Goal: Task Accomplishment & Management: Manage account settings

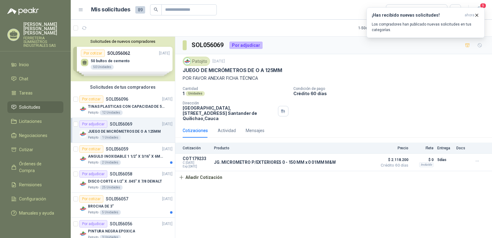
scroll to position [31, 0]
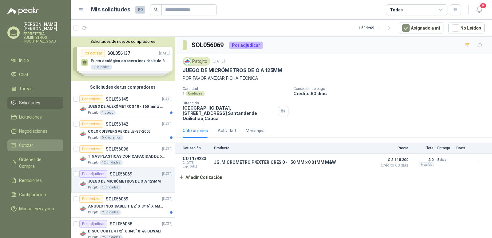
click at [30, 146] on span "Cotizar" at bounding box center [26, 145] width 14 height 7
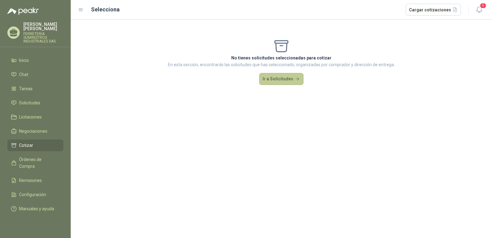
click at [281, 77] on button "Ir a Solicitudes" at bounding box center [281, 79] width 44 height 12
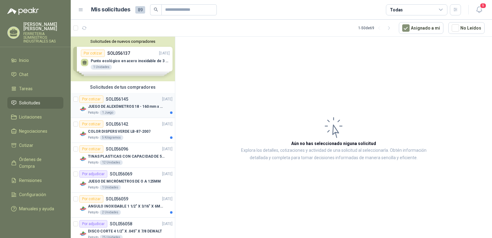
click at [116, 98] on p "SOL056145" at bounding box center [117, 99] width 22 height 4
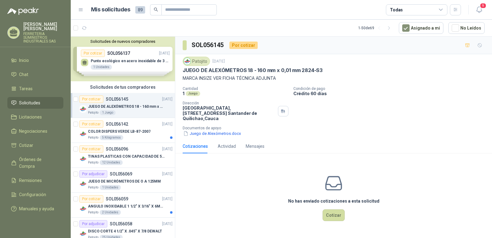
click at [324, 67] on div "Patojito 16 sept, 2025 JUEGO DE ALEXÓMETROS 18 - 160 mm x 0,01 mm 2824-S3 MARCA…" at bounding box center [334, 69] width 302 height 25
drag, startPoint x: 323, startPoint y: 69, endPoint x: 183, endPoint y: 74, distance: 139.9
click at [183, 74] on div "Patojito 16 sept, 2025 JUEGO DE ALEXÓMETROS 18 - 160 mm x 0,01 mm 2824-S3 MARCA…" at bounding box center [334, 69] width 302 height 25
copy p "JUEGO DE ALEXÓMETROS 18 - 160 mm x 0,01 mm 2824-S3"
drag, startPoint x: 185, startPoint y: 73, endPoint x: 187, endPoint y: 71, distance: 3.3
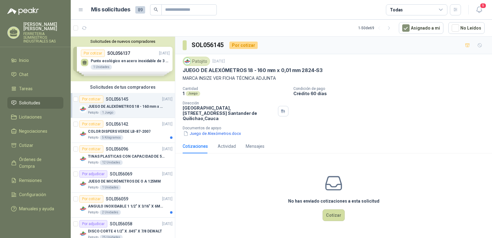
click at [185, 73] on p "JUEGO DE ALEXÓMETROS 18 - 160 mm x 0,01 mm 2824-S3" at bounding box center [253, 70] width 140 height 6
drag, startPoint x: 320, startPoint y: 69, endPoint x: 181, endPoint y: 73, distance: 139.3
click at [181, 73] on div "Patojito 16 sept, 2025 JUEGO DE ALEXÓMETROS 18 - 160 mm x 0,01 mm 2824-S3 MARCA…" at bounding box center [333, 96] width 317 height 85
copy p "JUEGO DE ALEXÓMETROS 18 - 160 mm x 0,01 mm 2824-S3"
